Goal: Complete application form: Complete application form

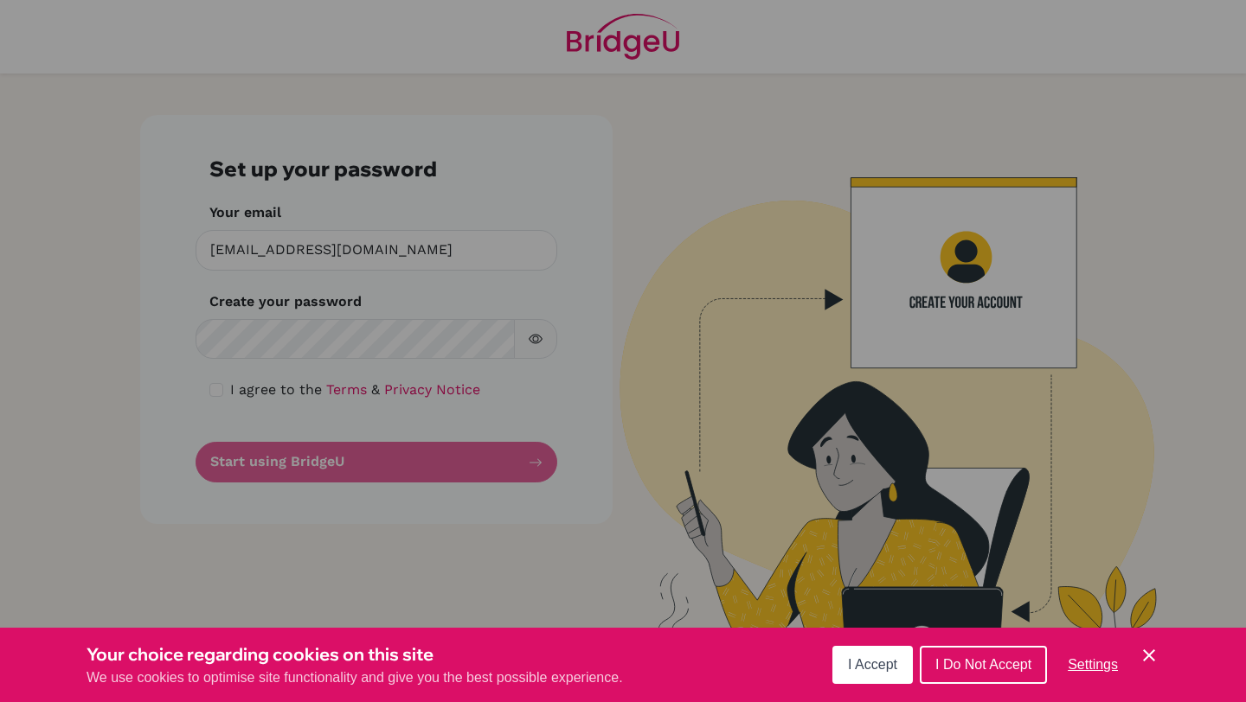
click at [843, 677] on button "I Accept" at bounding box center [872, 665] width 80 height 38
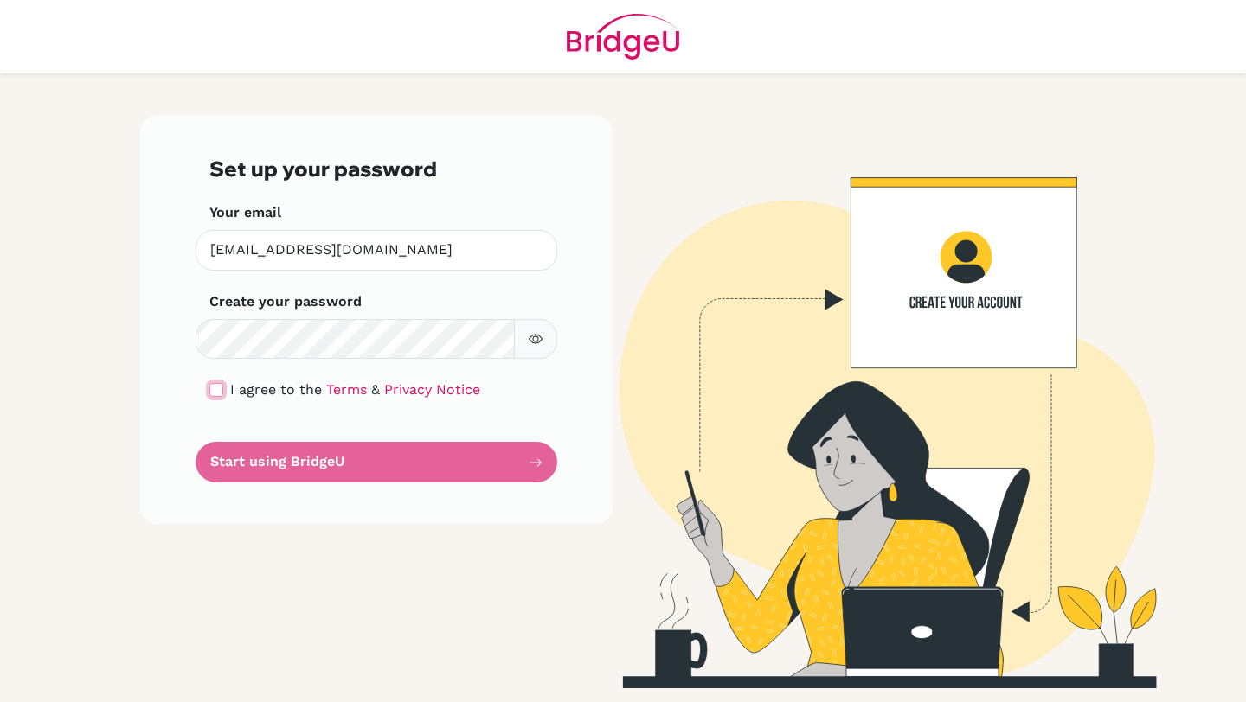
click at [221, 392] on input "checkbox" at bounding box center [216, 390] width 14 height 14
checkbox input "true"
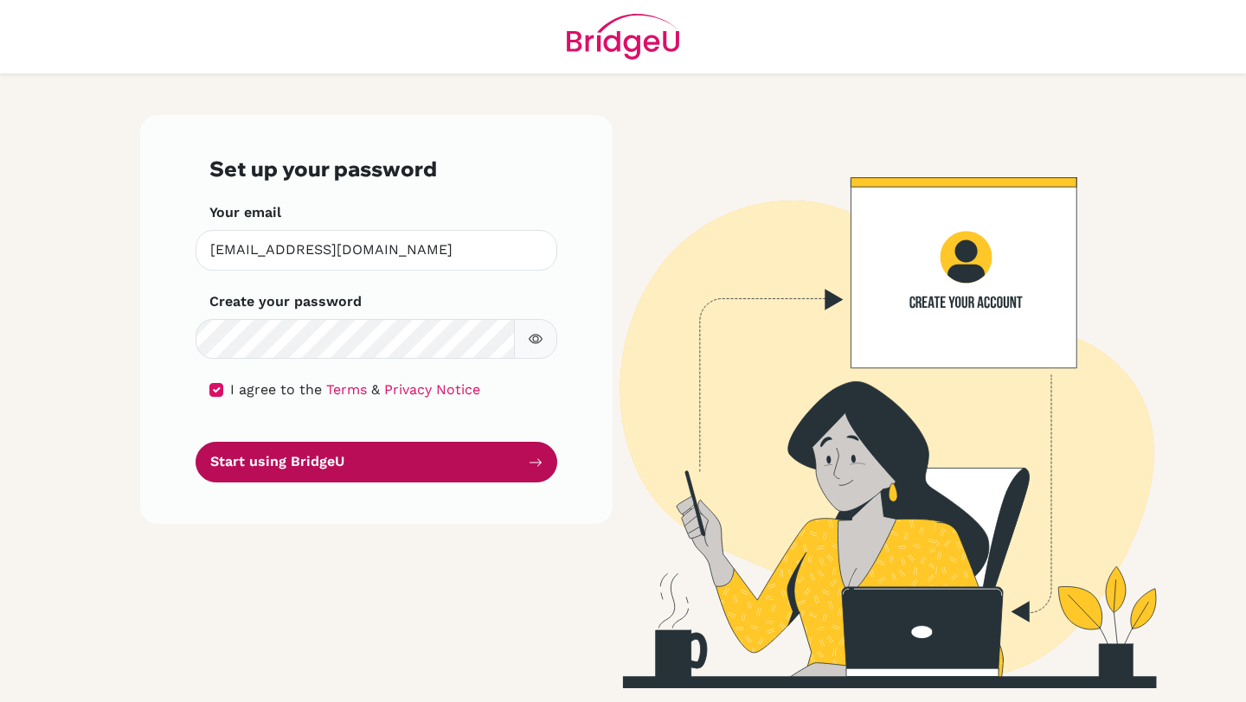
click at [249, 460] on button "Start using BridgeU" at bounding box center [376, 462] width 362 height 41
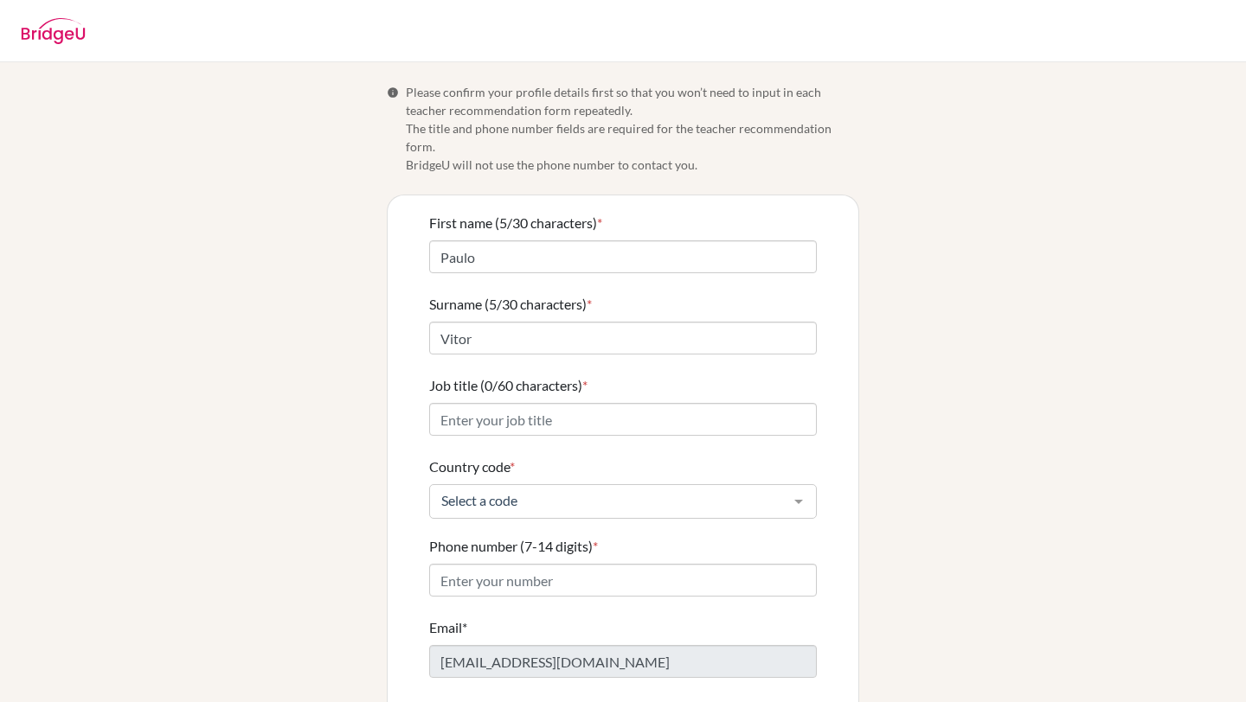
click at [1059, 236] on div "Info Please confirm your profile details first so that you won’t need to input …" at bounding box center [623, 427] width 986 height 688
click at [545, 241] on input "Paulo" at bounding box center [622, 256] width 387 height 33
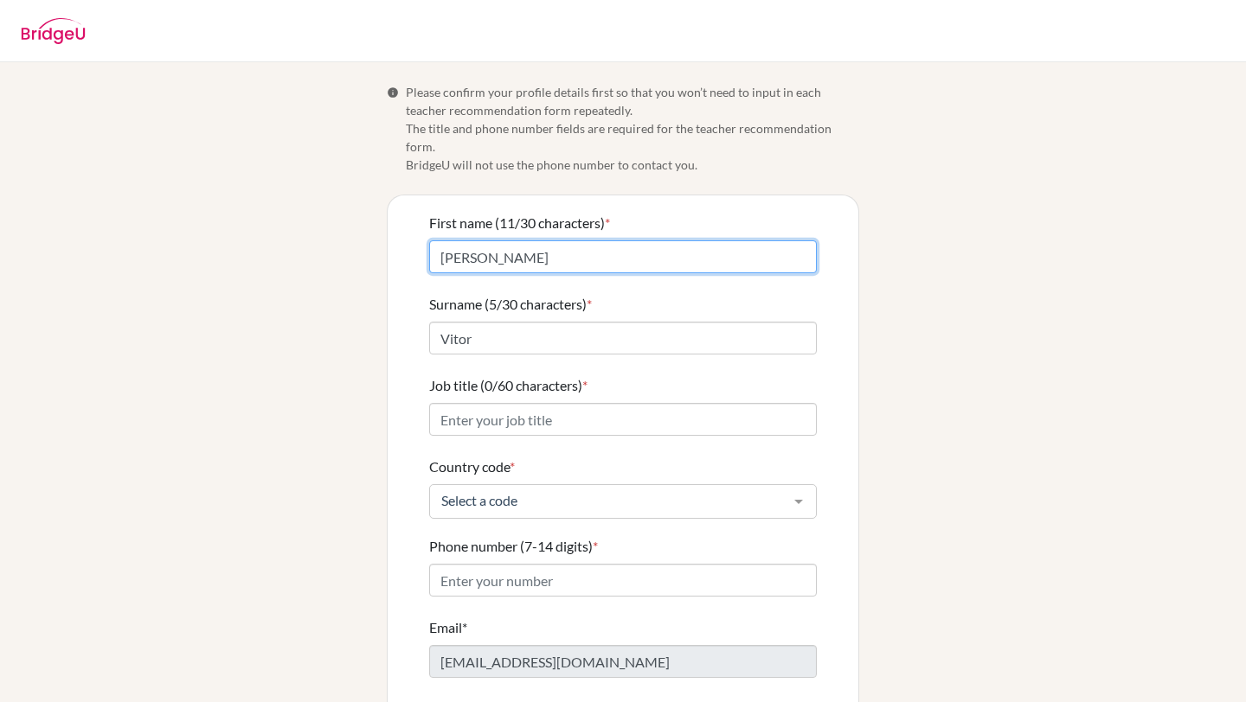
type input "[PERSON_NAME]"
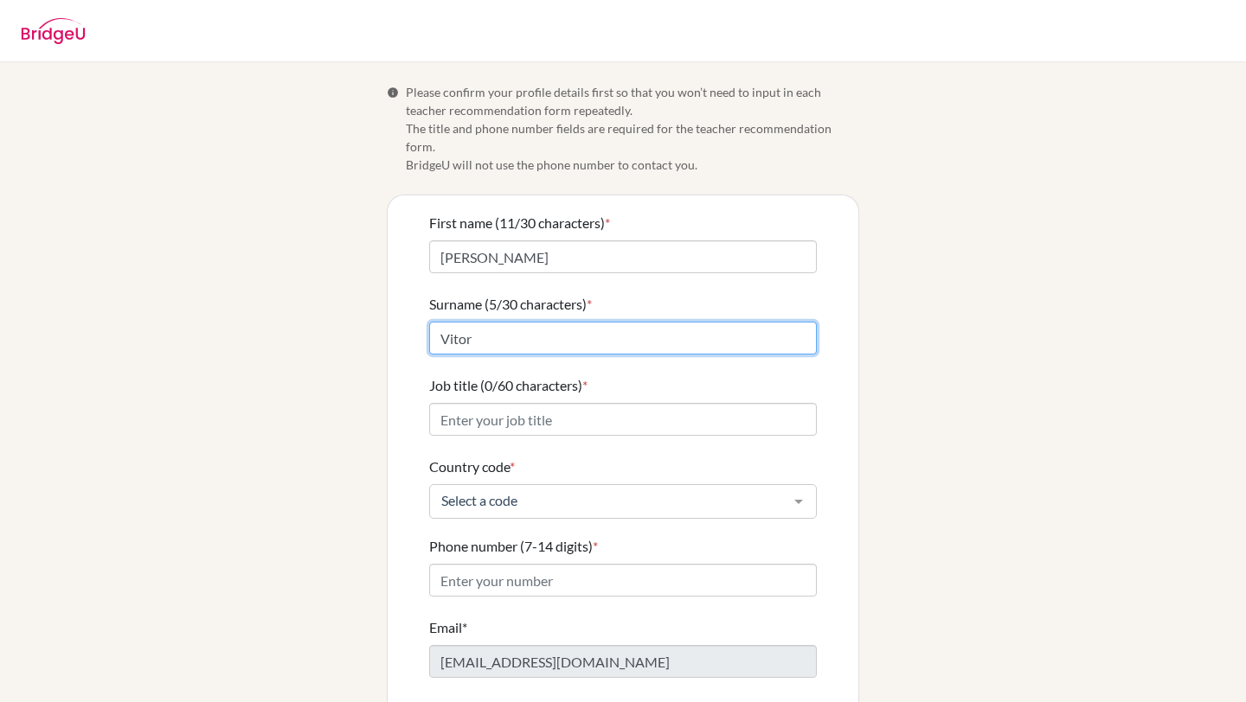
click at [465, 322] on input "Vitor" at bounding box center [622, 338] width 387 height 33
click at [442, 322] on input "Vitor" at bounding box center [622, 338] width 387 height 33
type input "dos [PERSON_NAME]"
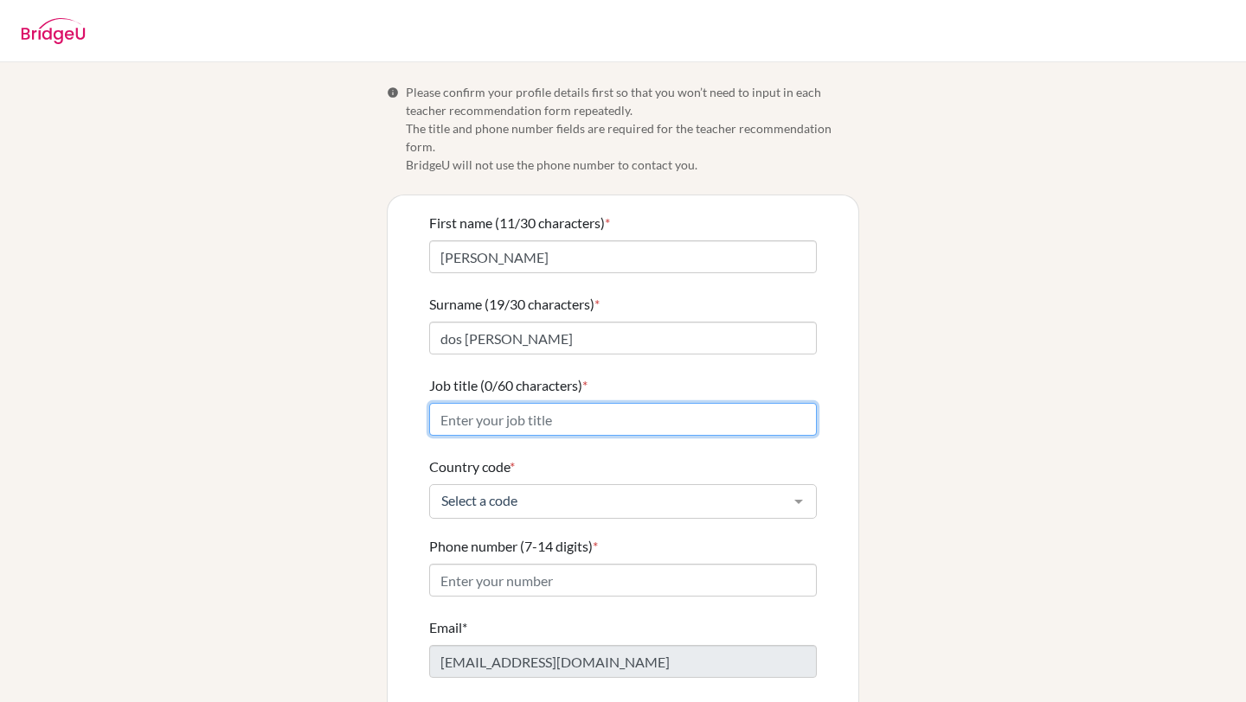
click at [493, 403] on input "Job title (0/60 characters) *" at bounding box center [622, 419] width 387 height 33
paste input "IB French AB Initio teacher at [GEOGRAPHIC_DATA]"
paste input "High School Spanish teacher"
click at [605, 403] on input "IB French AB Initio teacherHigh School Spanish teacher" at bounding box center [622, 419] width 387 height 33
click at [804, 403] on input "IB French AB Initio teacher / High School Spanish teacher" at bounding box center [622, 419] width 387 height 33
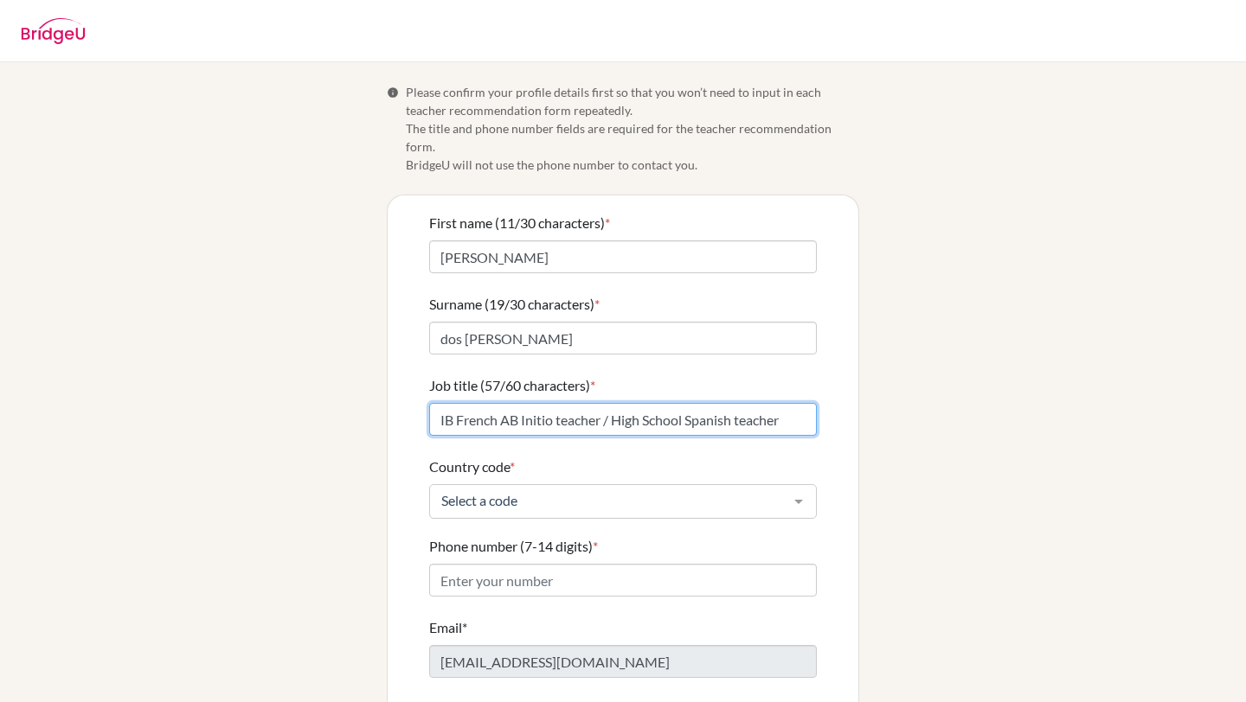
type input "IB French AB Initio teacher / High School Spanish teacher"
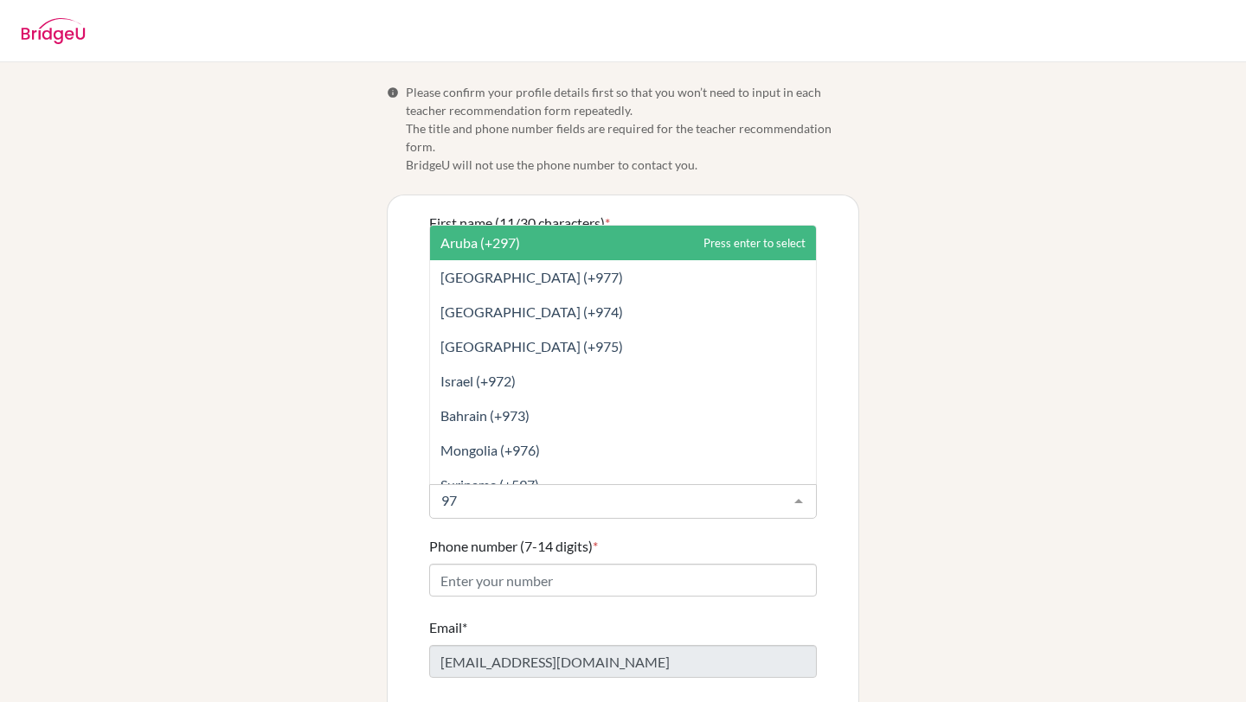
type input "971"
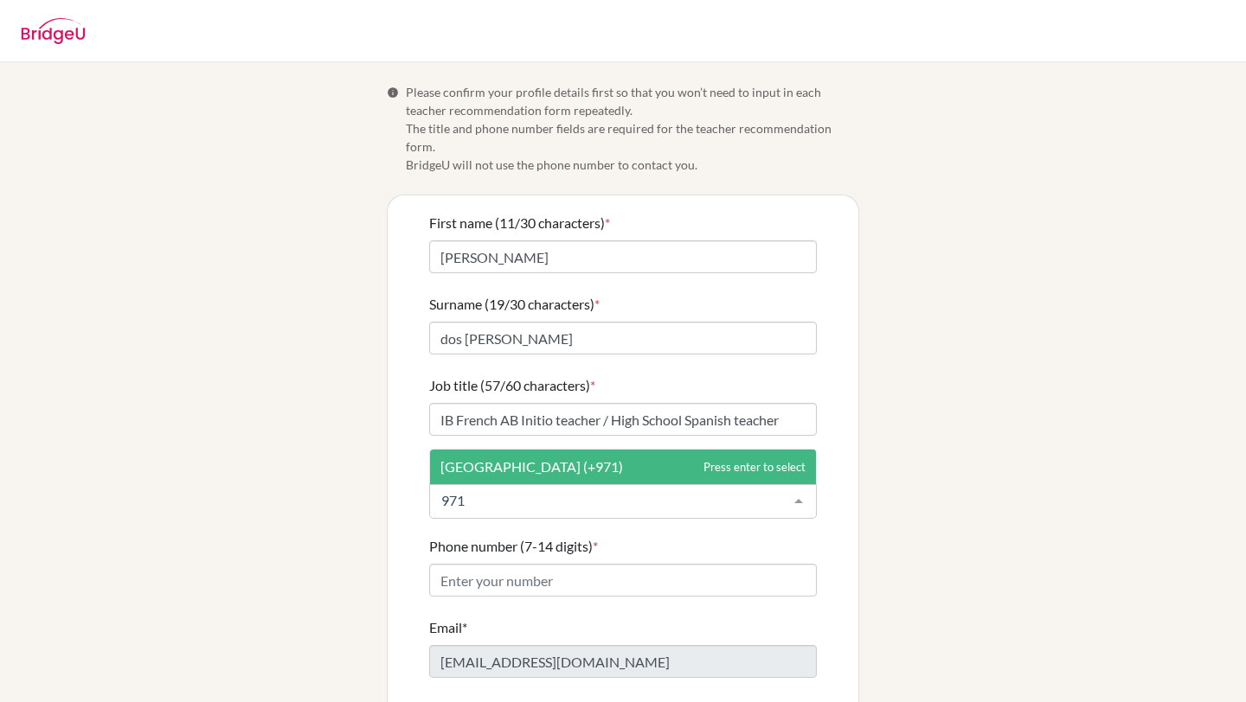
click at [480, 458] on span "[GEOGRAPHIC_DATA] (+971)" at bounding box center [531, 466] width 183 height 16
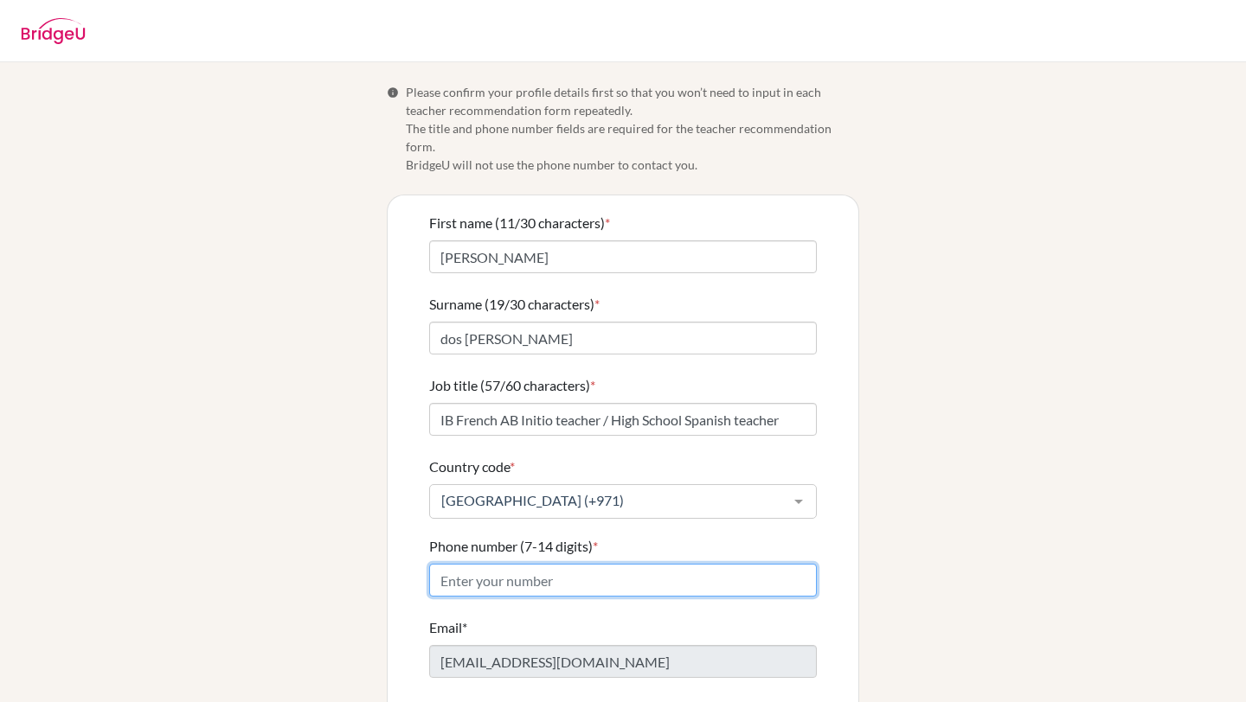
click at [548, 564] on input "Phone number (7-14 digits) *" at bounding box center [622, 580] width 387 height 33
paste input "02 444 4333"
click at [488, 568] on input "02 444 4333" at bounding box center [622, 580] width 387 height 33
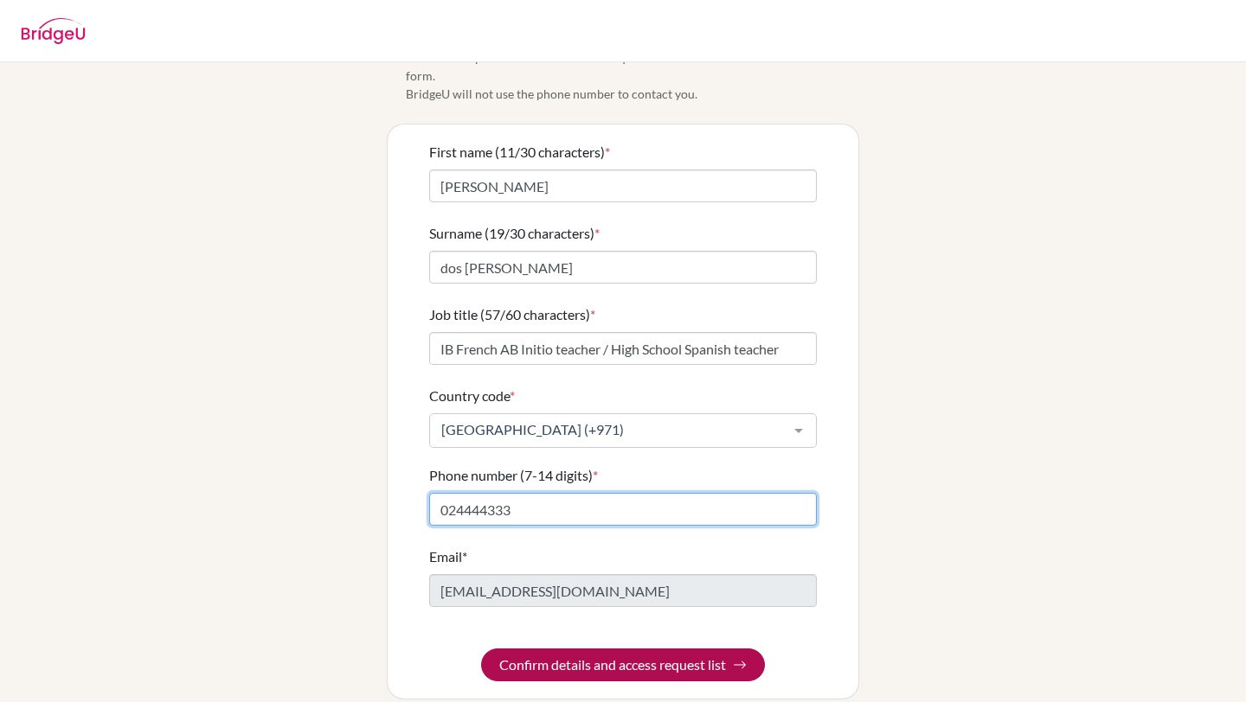
type input "024444333"
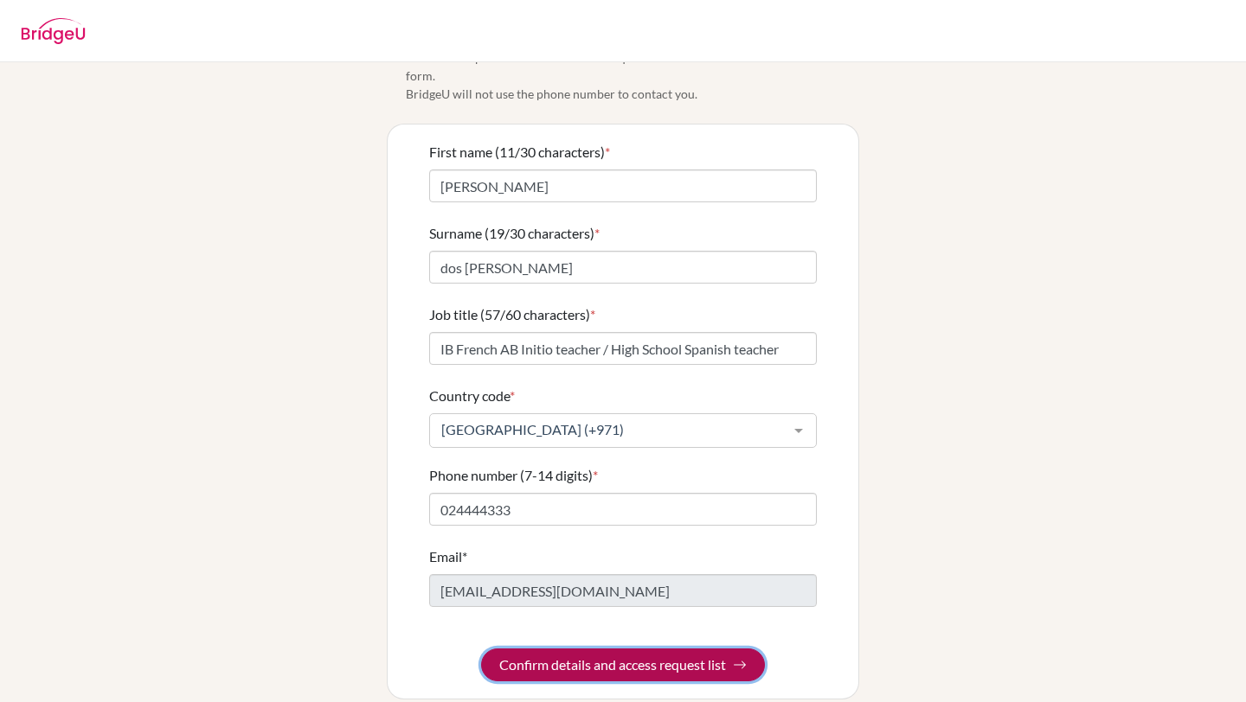
click at [607, 649] on button "Confirm details and access request list" at bounding box center [623, 665] width 284 height 33
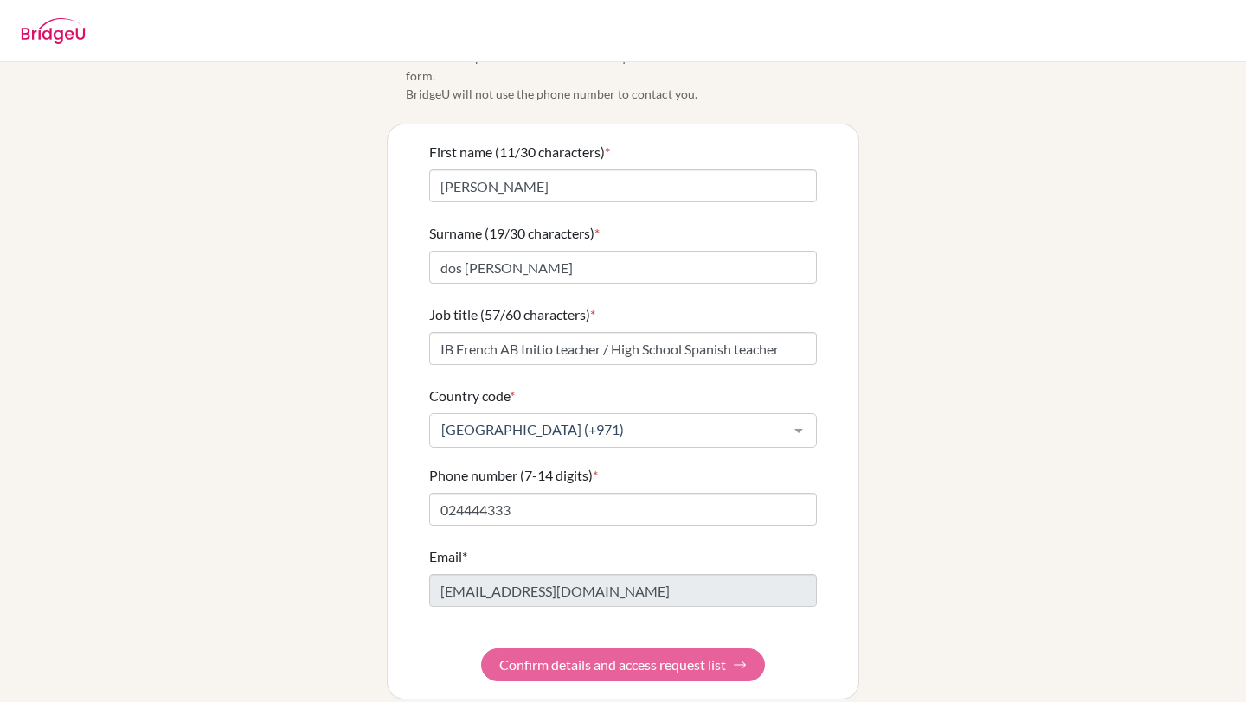
scroll to position [0, 0]
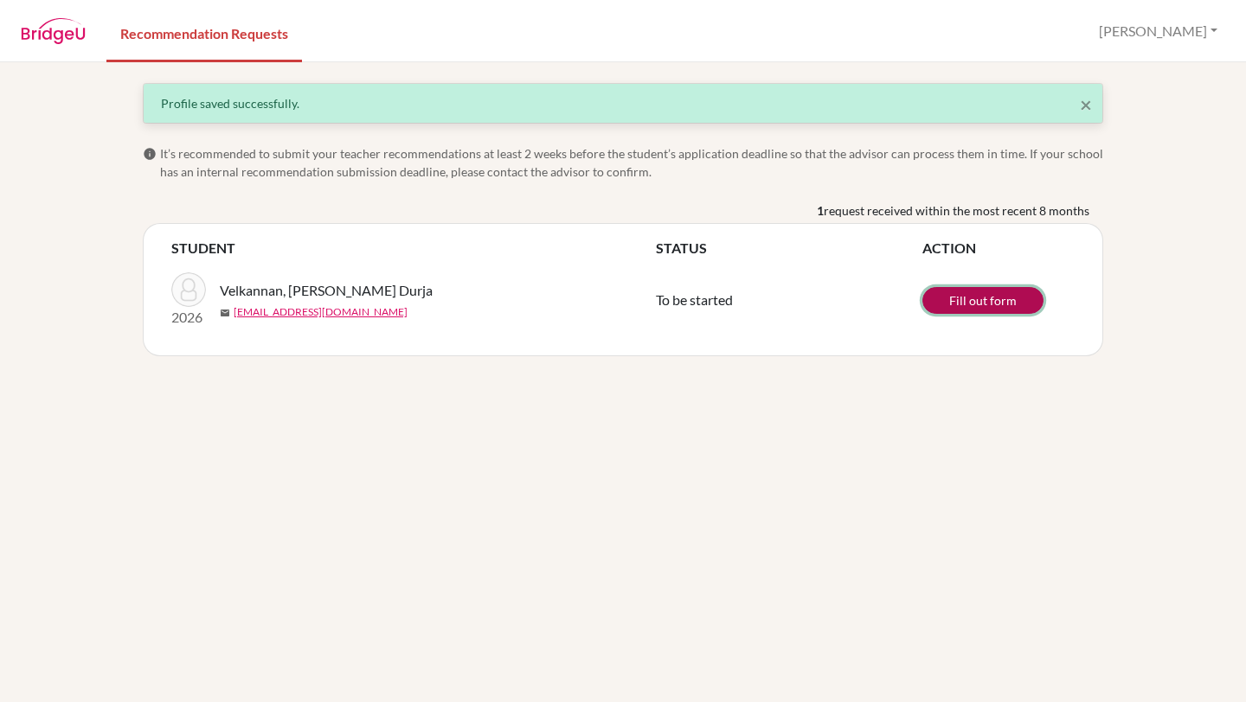
click at [977, 305] on link "Fill out form" at bounding box center [982, 300] width 121 height 27
